Goal: Feedback & Contribution: Contribute content

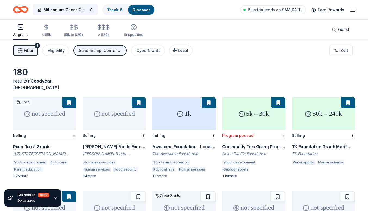
click at [26, 51] on span "Filter" at bounding box center [29, 50] width 10 height 7
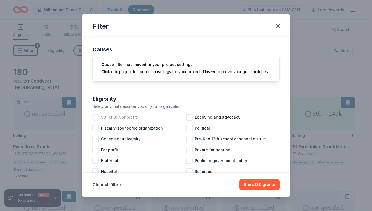
click at [97, 121] on div at bounding box center [95, 117] width 7 height 7
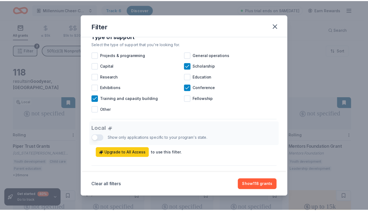
scroll to position [239, 0]
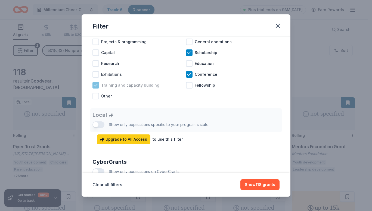
click at [94, 86] on icon at bounding box center [96, 85] width 4 height 2
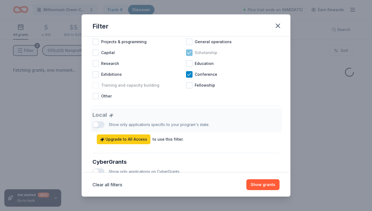
click at [187, 55] on icon at bounding box center [189, 52] width 5 height 5
click at [187, 76] on icon at bounding box center [189, 74] width 4 height 2
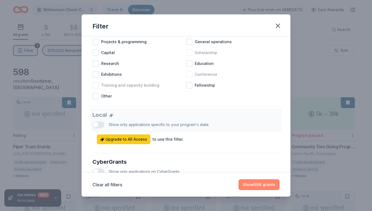
click at [263, 185] on button "Show 598 grants" at bounding box center [258, 184] width 41 height 11
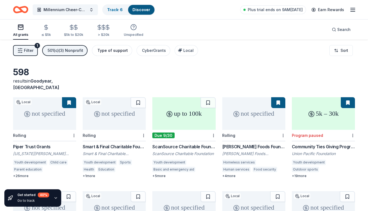
click at [104, 52] on div "Type of support" at bounding box center [112, 50] width 30 height 7
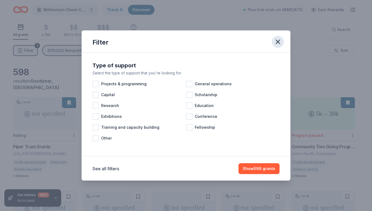
click at [275, 43] on icon "button" at bounding box center [278, 42] width 8 height 8
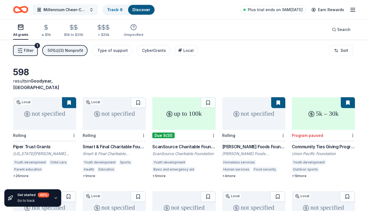
click at [55, 11] on span "Millennium Cheer-Competition Team" at bounding box center [66, 10] width 44 height 7
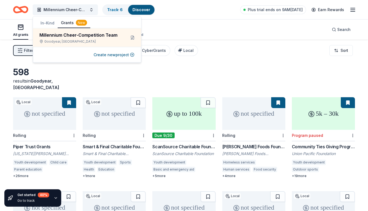
click at [46, 22] on button "In-Kind" at bounding box center [47, 23] width 20 height 10
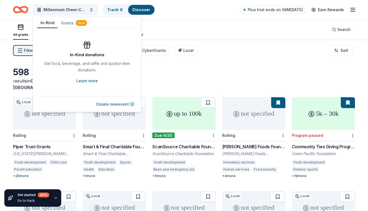
click at [111, 107] on button "Create new event" at bounding box center [115, 104] width 38 height 7
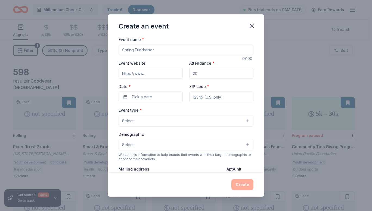
click at [146, 51] on input "Event name *" at bounding box center [186, 50] width 135 height 11
click at [252, 27] on icon "button" at bounding box center [252, 26] width 8 height 8
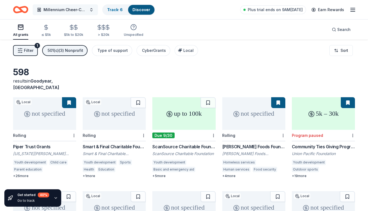
click at [92, 10] on button "Millennium Cheer-Competition Team" at bounding box center [65, 9] width 65 height 11
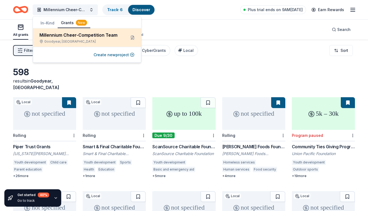
click at [54, 35] on div "Millennium Cheer-Competition Team" at bounding box center [80, 35] width 82 height 7
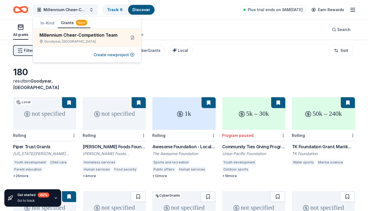
click at [179, 70] on div "180 results in Goodyear, AZ" at bounding box center [184, 79] width 342 height 24
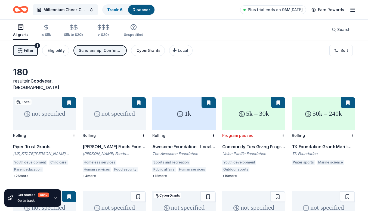
click at [148, 51] on div "CyberGrants" at bounding box center [149, 50] width 24 height 7
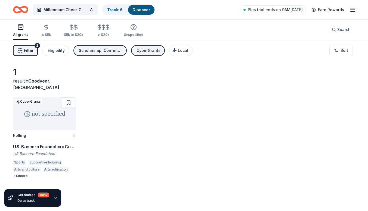
click at [52, 116] on div "not specified" at bounding box center [44, 113] width 63 height 33
click at [54, 11] on span "Millennium Cheer-Competition Team" at bounding box center [66, 10] width 44 height 7
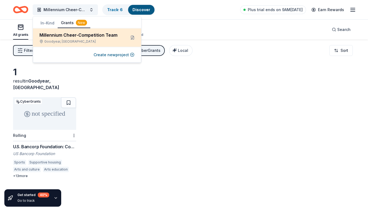
click at [72, 33] on div "Millennium Cheer-Competition Team" at bounding box center [80, 35] width 82 height 7
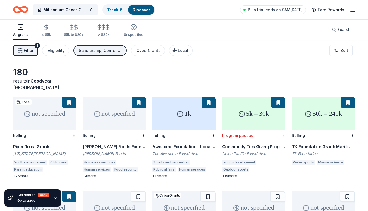
click at [141, 11] on link "Discover" at bounding box center [141, 9] width 18 height 5
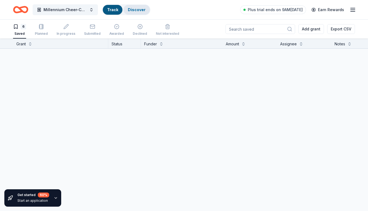
scroll to position [0, 0]
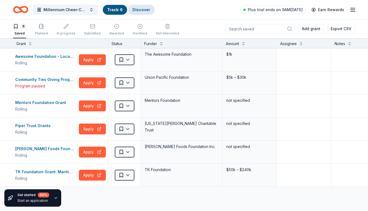
click at [141, 11] on link "Discover" at bounding box center [141, 9] width 18 height 5
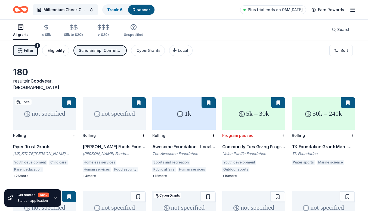
click at [58, 47] on div "Eligibility" at bounding box center [56, 50] width 17 height 7
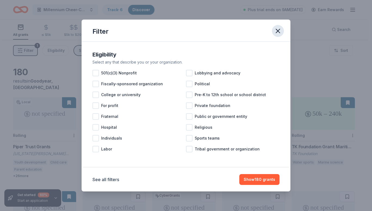
click at [275, 31] on icon "button" at bounding box center [278, 31] width 8 height 8
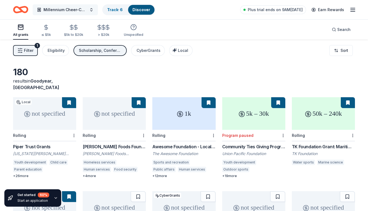
click at [85, 12] on span "Millennium Cheer-Competition Team" at bounding box center [66, 10] width 44 height 7
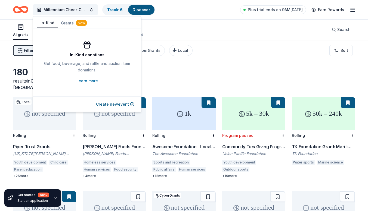
click at [51, 23] on button "In-Kind" at bounding box center [47, 23] width 20 height 10
click at [114, 102] on button "Create new event" at bounding box center [115, 104] width 38 height 7
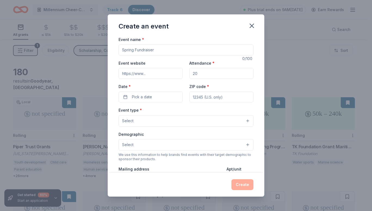
click at [134, 49] on input "Event name *" at bounding box center [186, 50] width 135 height 11
click at [224, 121] on button "Select" at bounding box center [186, 120] width 135 height 11
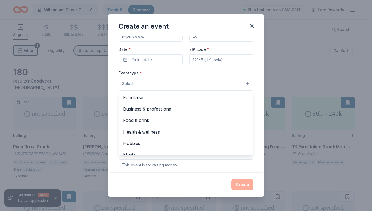
scroll to position [18, 0]
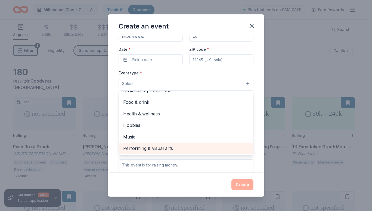
click at [163, 147] on span "Performing & visual arts" at bounding box center [186, 148] width 126 height 7
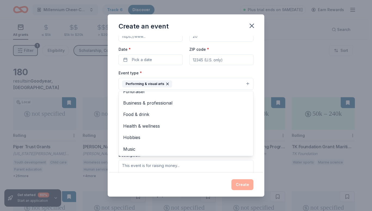
scroll to position [0, 0]
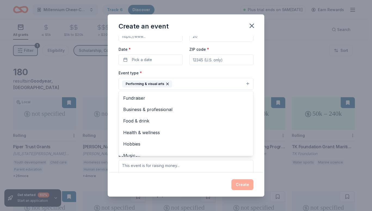
drag, startPoint x: 260, startPoint y: 74, endPoint x: 262, endPoint y: 29, distance: 44.7
click at [262, 29] on div "Create an event Event name * 0 /100 Event website Attendance * Date * Pick a da…" at bounding box center [186, 105] width 157 height 182
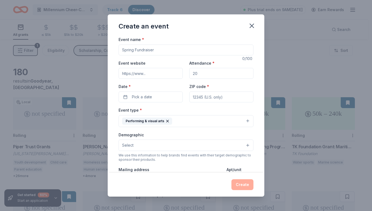
click at [163, 50] on input "Event name *" at bounding box center [186, 50] width 135 height 11
type input "Nationals Competition"
click at [146, 72] on input "Event website" at bounding box center [151, 73] width 64 height 11
click at [242, 147] on button "Select" at bounding box center [186, 145] width 135 height 11
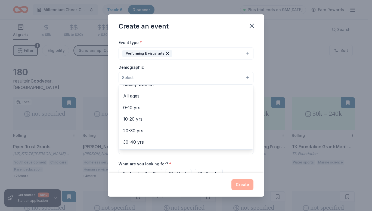
scroll to position [30, 0]
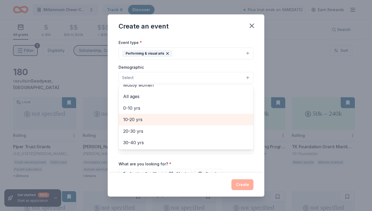
click at [140, 116] on span "10-20 yrs" at bounding box center [186, 119] width 126 height 7
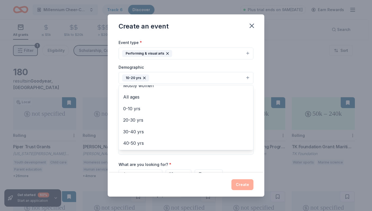
scroll to position [3, 0]
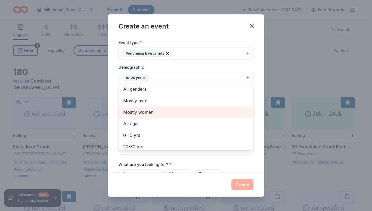
click at [146, 112] on span "Mostly women" at bounding box center [186, 112] width 126 height 7
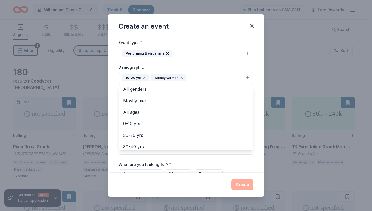
click at [256, 128] on div "Event name * Nationals Competition 21 /100 Event website Attendance * Date * Pi…" at bounding box center [186, 104] width 157 height 137
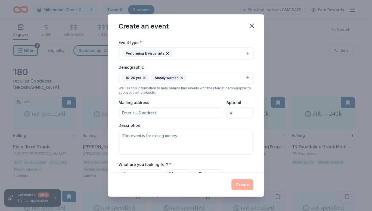
scroll to position [0, 0]
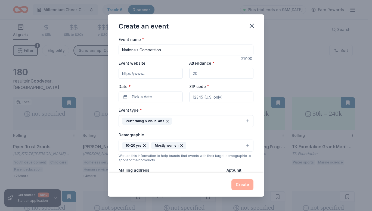
click at [199, 72] on input "Attendance *" at bounding box center [221, 73] width 64 height 11
type input "29"
click at [145, 96] on span "Pick a date" at bounding box center [142, 97] width 20 height 7
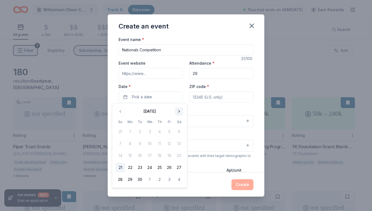
click at [178, 112] on button "Go to next month" at bounding box center [179, 112] width 8 height 8
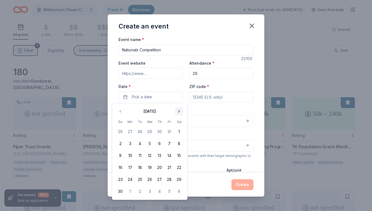
click at [178, 112] on button "Go to next month" at bounding box center [179, 112] width 8 height 8
click at [120, 113] on button "Go to previous month" at bounding box center [121, 112] width 8 height 8
click at [171, 179] on button "31" at bounding box center [170, 180] width 10 height 10
click at [215, 134] on div "Demographic 10-20 yrs Mostly women" at bounding box center [186, 142] width 135 height 20
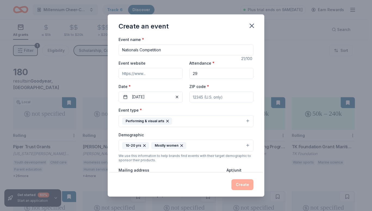
click at [168, 52] on input "Nationals Competition" at bounding box center [186, 50] width 135 height 11
type input "N"
type input "Homecoming Game"
click at [142, 75] on input "Event website" at bounding box center [151, 73] width 64 height 11
paste input "https://www.millenniumtigers.com/"
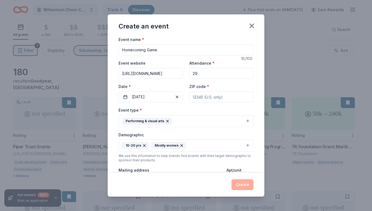
scroll to position [0, 8]
type input "https://www.millenniumtigers.com/"
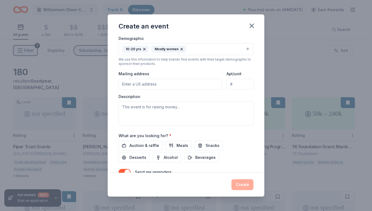
scroll to position [98, 0]
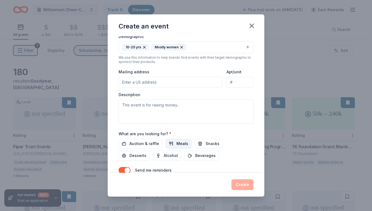
click at [173, 145] on button "Meals" at bounding box center [179, 144] width 26 height 10
click at [141, 82] on input "Mailing address" at bounding box center [171, 82] width 104 height 11
paste input "P.O. Box 544, Litchfield Park, AZ 85340"
type input "P.O. Box 544, Litchfield Park, AZ 85340"
click at [174, 106] on textarea at bounding box center [186, 112] width 135 height 24
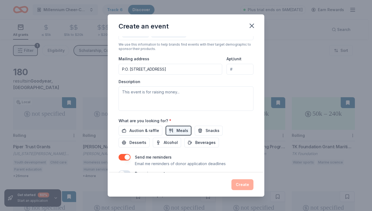
scroll to position [112, 0]
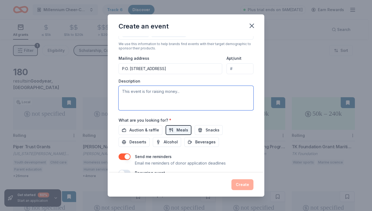
click at [124, 93] on textarea at bounding box center [186, 98] width 135 height 24
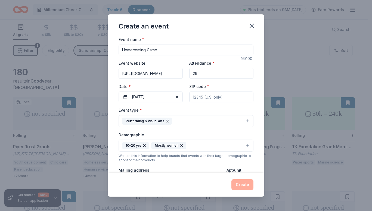
click at [159, 53] on input "Homecoming Game" at bounding box center [186, 50] width 135 height 11
click at [158, 52] on input "Homecoming Game" at bounding box center [186, 50] width 135 height 11
click at [159, 50] on input "Homecoming Game" at bounding box center [186, 50] width 135 height 11
type input "H"
type input "Nationals Competition -JV & Varsity Cheer Team"
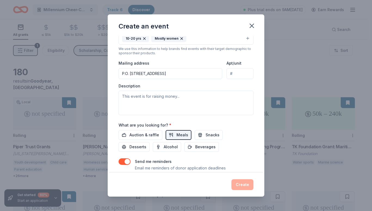
scroll to position [124, 0]
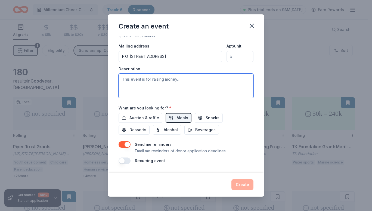
click at [141, 80] on textarea at bounding box center [186, 86] width 135 height 24
type textarea "Food Donations for Nationals Competition in California for 29 athletes"
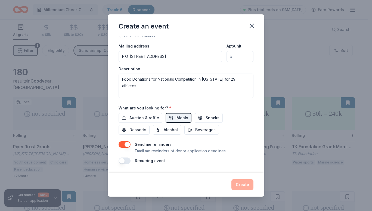
click at [243, 185] on div "Create" at bounding box center [186, 184] width 135 height 11
click at [197, 120] on button "Snacks" at bounding box center [209, 118] width 28 height 10
click at [141, 120] on span "Auction & raffle" at bounding box center [144, 118] width 30 height 7
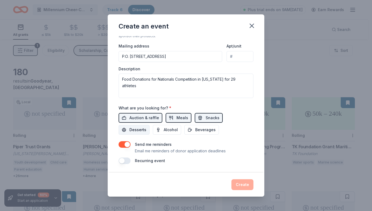
click at [137, 128] on span "Desserts" at bounding box center [137, 130] width 17 height 7
click at [139, 114] on button "Auction & raffle" at bounding box center [141, 118] width 44 height 10
click at [127, 142] on button "button" at bounding box center [125, 144] width 12 height 7
click at [243, 185] on div "Create" at bounding box center [186, 184] width 135 height 11
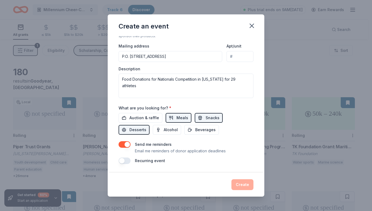
click at [241, 183] on div "Create" at bounding box center [186, 184] width 135 height 11
click at [255, 27] on icon "button" at bounding box center [252, 26] width 8 height 8
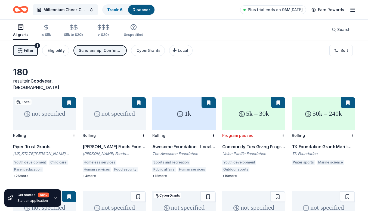
click at [352, 10] on icon "button" at bounding box center [352, 10] width 7 height 7
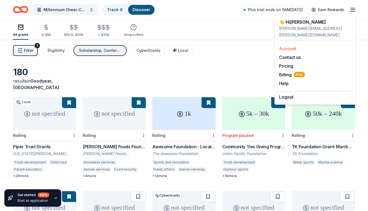
click at [289, 46] on link "Account" at bounding box center [287, 48] width 17 height 5
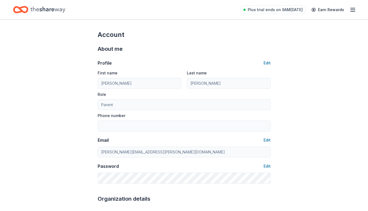
click at [352, 10] on line "button" at bounding box center [353, 10] width 4 height 0
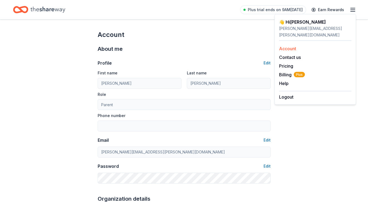
click at [286, 46] on link "Account" at bounding box center [287, 48] width 17 height 5
click at [284, 54] on button "Contact us" at bounding box center [290, 57] width 22 height 7
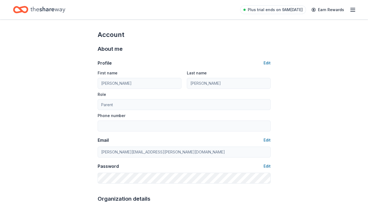
click at [349, 9] on icon "button" at bounding box center [352, 10] width 7 height 7
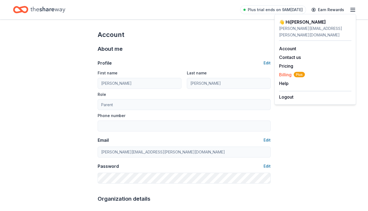
click at [287, 72] on span "Billing Plus" at bounding box center [292, 75] width 26 height 7
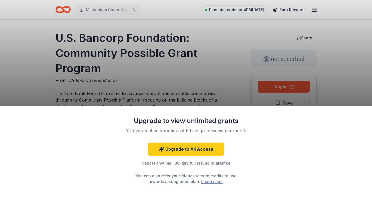
click at [209, 80] on div "Upgrade to view unlimited grants You've reached your limit of 5 free grant view…" at bounding box center [186, 105] width 372 height 211
click at [173, 62] on div "Upgrade to view unlimited grants You've reached your limit of 5 free grant view…" at bounding box center [186, 105] width 372 height 211
